Goal: Task Accomplishment & Management: Manage account settings

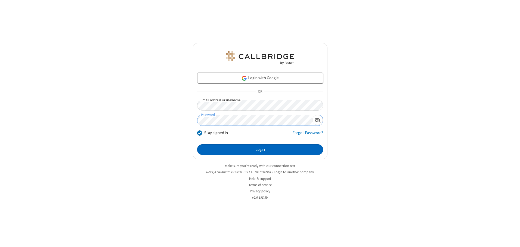
click at [260, 150] on button "Login" at bounding box center [260, 150] width 126 height 11
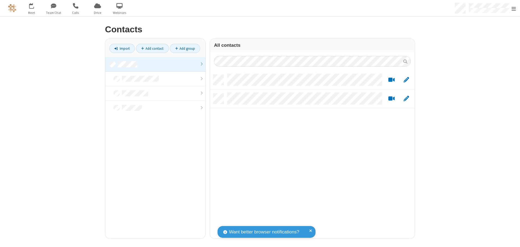
scroll to position [164, 201]
click at [155, 64] on link at bounding box center [155, 64] width 100 height 15
click at [152, 48] on link "Add contact" at bounding box center [152, 48] width 33 height 9
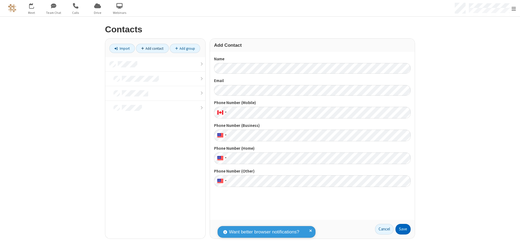
click at [403, 229] on button "Save" at bounding box center [403, 229] width 15 height 11
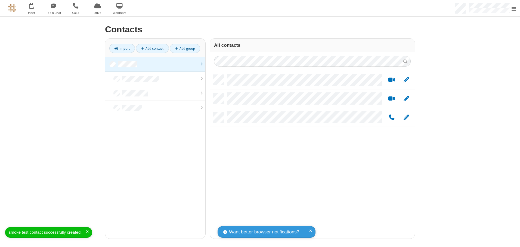
scroll to position [164, 201]
